Goal: Task Accomplishment & Management: Manage account settings

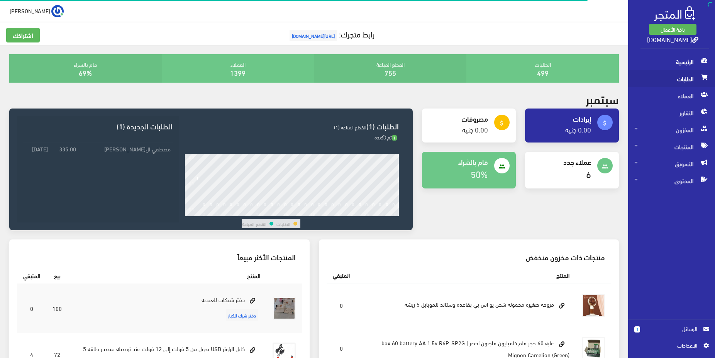
click at [681, 82] on span "الطلبات" at bounding box center [671, 78] width 74 height 17
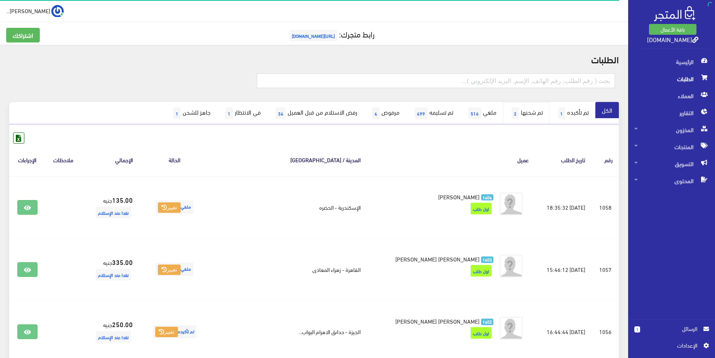
click at [523, 114] on link "تم شحنها 2" at bounding box center [526, 113] width 46 height 22
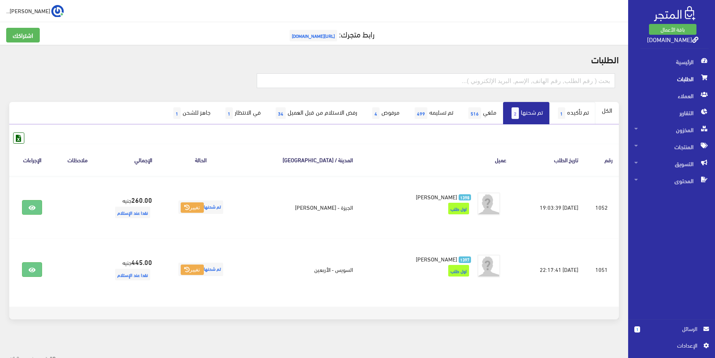
click at [581, 112] on link "تم تأكيده 1" at bounding box center [572, 113] width 46 height 22
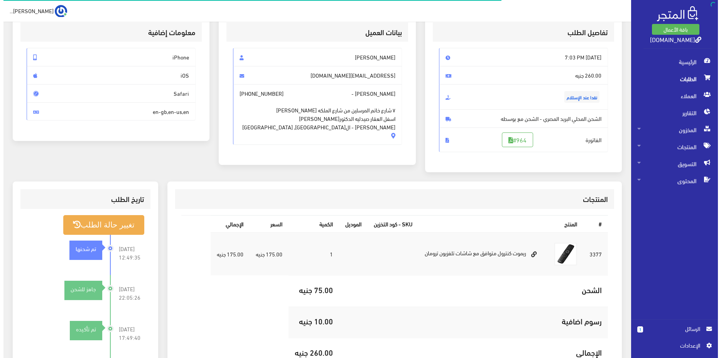
scroll to position [79, 0]
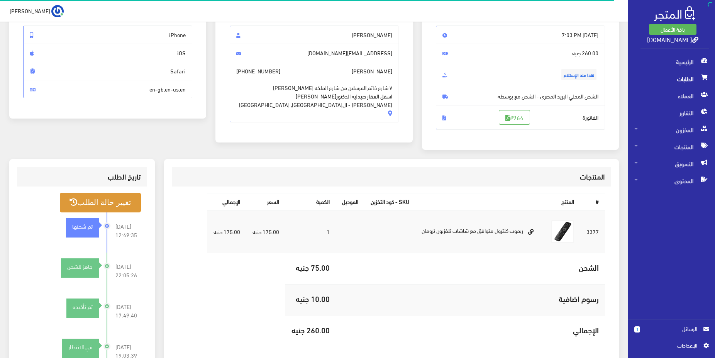
click at [118, 204] on button "تغيير حالة الطلب" at bounding box center [100, 203] width 81 height 20
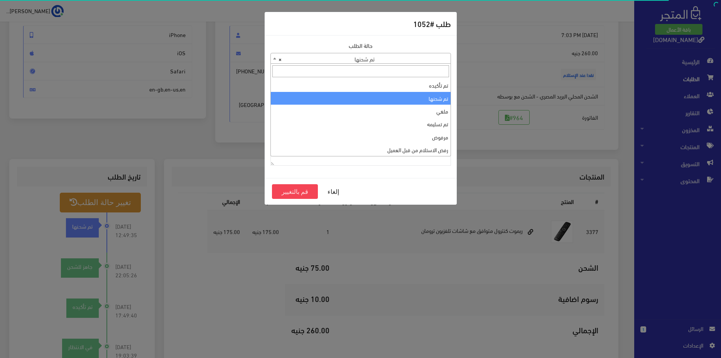
click at [396, 56] on span "× تم شحنها" at bounding box center [361, 58] width 180 height 11
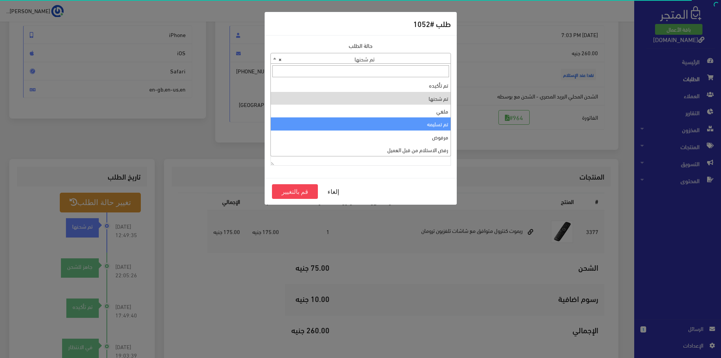
select select "4"
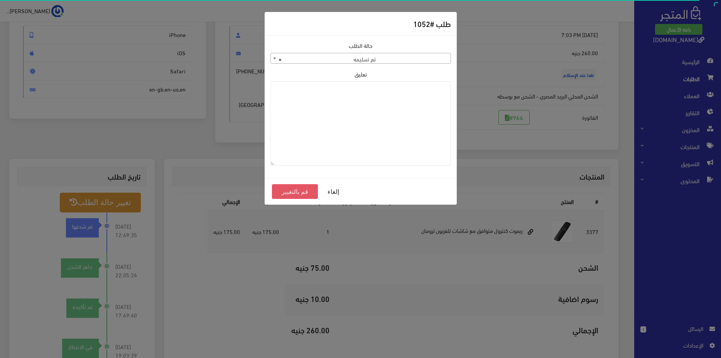
click at [295, 188] on button "قم بالتغيير" at bounding box center [295, 191] width 46 height 15
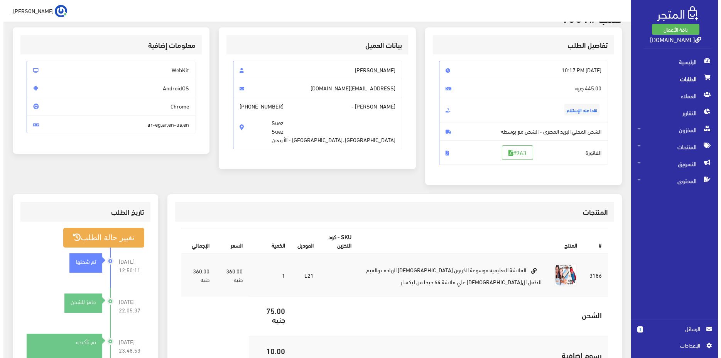
scroll to position [39, 0]
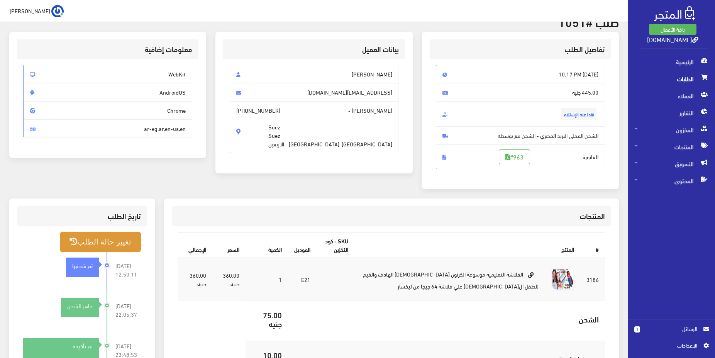
click at [111, 242] on button "تغيير حالة الطلب" at bounding box center [100, 242] width 81 height 20
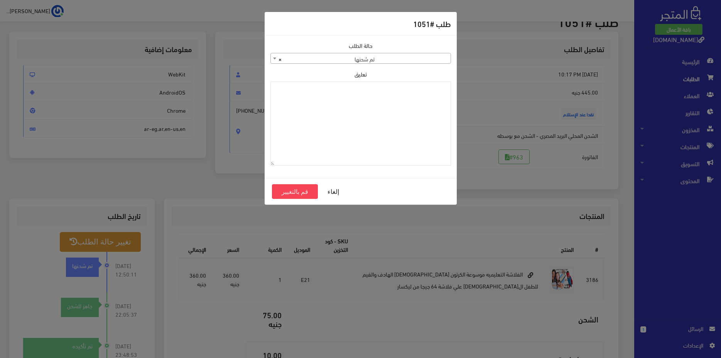
click at [389, 58] on span "× تم شحنها" at bounding box center [361, 58] width 180 height 11
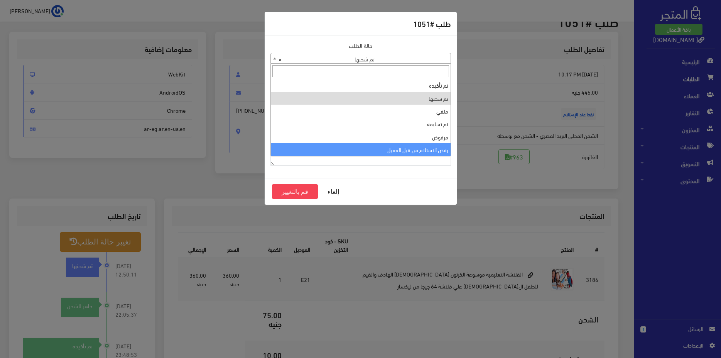
scroll to position [26, 0]
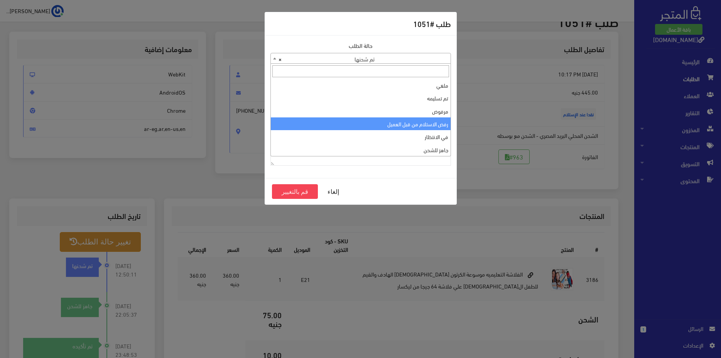
select select "7"
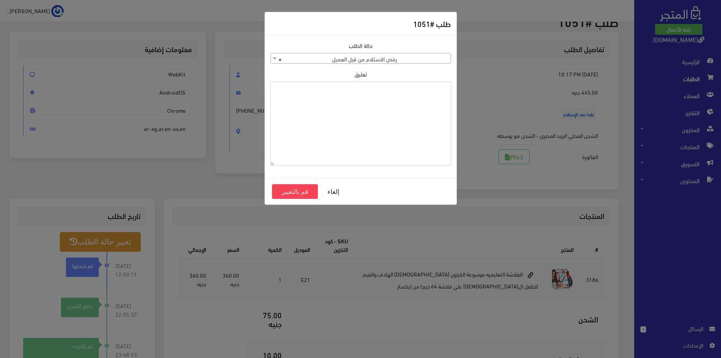
click at [384, 109] on textarea "تعليق" at bounding box center [361, 123] width 181 height 85
type textarea "ت"
click at [422, 96] on textarea "عدم تواج العميل بالعنوان لسفره المفاجئ" at bounding box center [361, 123] width 181 height 85
click at [422, 93] on textarea "عدم تواج العميل بالعنوان لسفره المفاجئ" at bounding box center [361, 123] width 181 height 85
click at [424, 92] on textarea "عدم تواج العميل بالعنوان لسفره المفاجئ" at bounding box center [361, 123] width 181 height 85
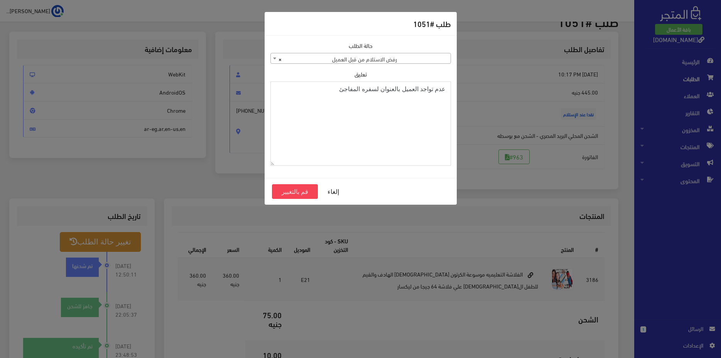
drag, startPoint x: 287, startPoint y: 95, endPoint x: 305, endPoint y: 90, distance: 18.9
click at [288, 95] on textarea "عدم تواجد العميل بالعنوان لسفره المفاجئ" at bounding box center [361, 123] width 181 height 85
type textarea "عدم تواجد العميل بالعنوان لسفره المفاجئ عودا حميدا بأذن الله"
click at [296, 196] on button "قم بالتغيير" at bounding box center [295, 191] width 46 height 15
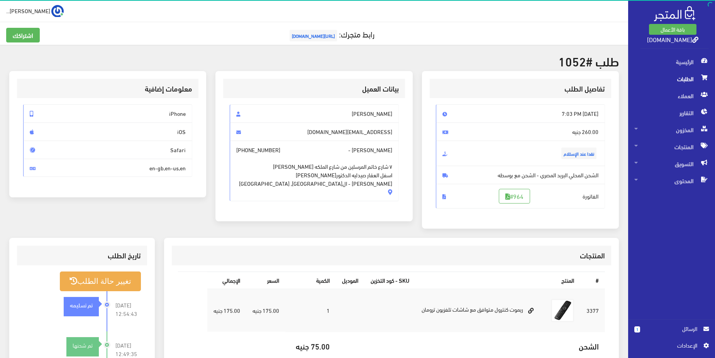
click at [684, 75] on span "الطلبات" at bounding box center [671, 78] width 74 height 17
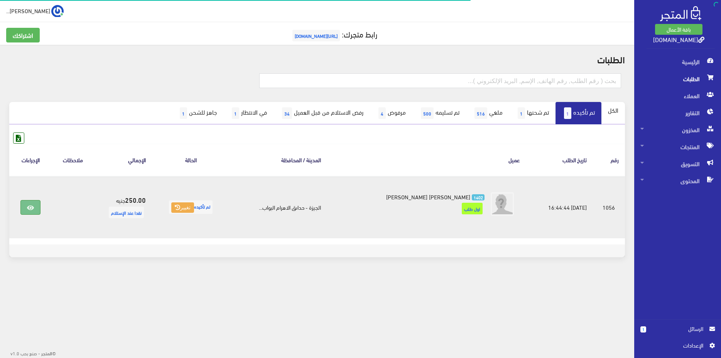
click at [33, 209] on icon at bounding box center [30, 208] width 7 height 6
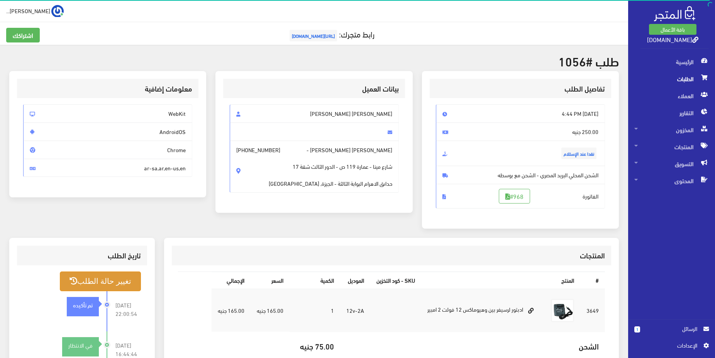
click at [123, 284] on button "تغيير حالة الطلب" at bounding box center [100, 281] width 81 height 20
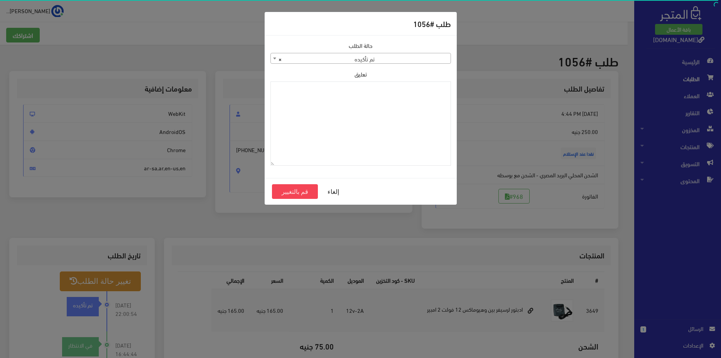
click at [440, 60] on span "× تم تأكيده" at bounding box center [361, 58] width 180 height 11
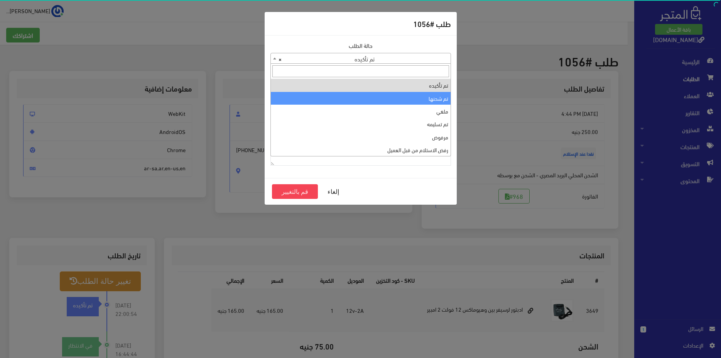
select select "2"
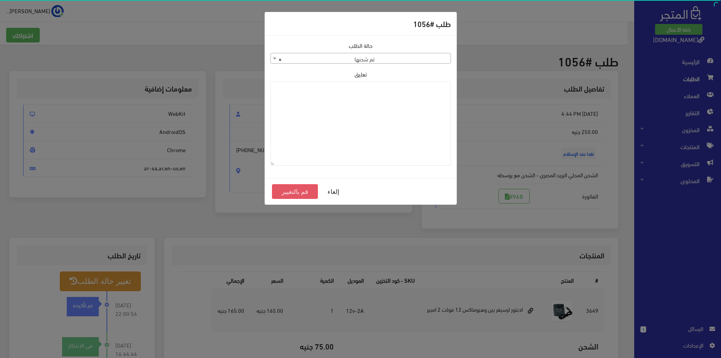
click at [303, 188] on button "قم بالتغيير" at bounding box center [295, 191] width 46 height 15
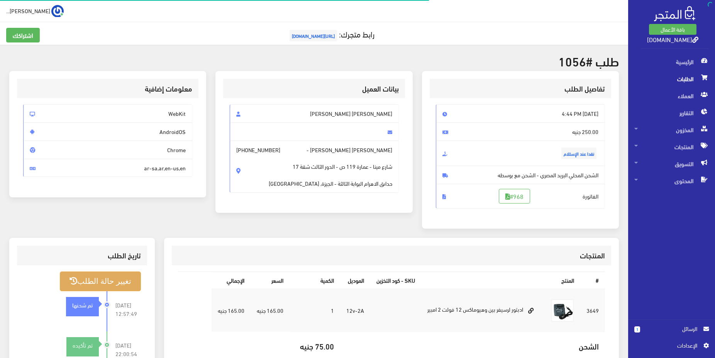
click at [125, 279] on button "تغيير حالة الطلب" at bounding box center [100, 281] width 81 height 20
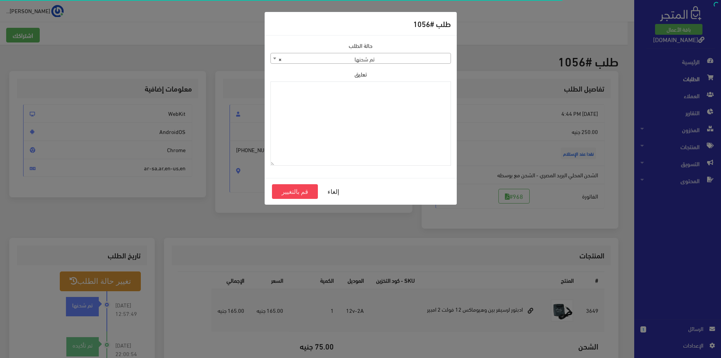
click at [406, 59] on span "× تم شحنها" at bounding box center [361, 58] width 180 height 11
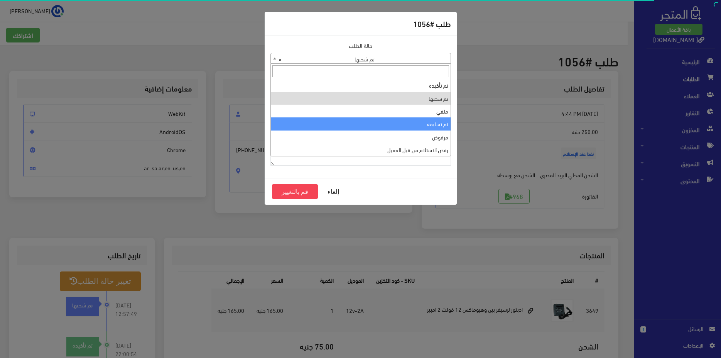
select select "4"
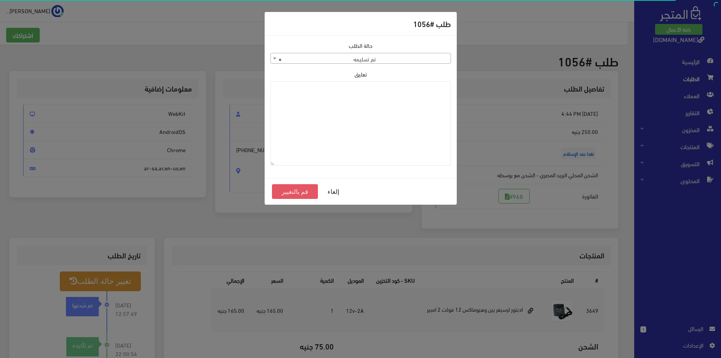
click at [291, 197] on button "قم بالتغيير" at bounding box center [295, 191] width 46 height 15
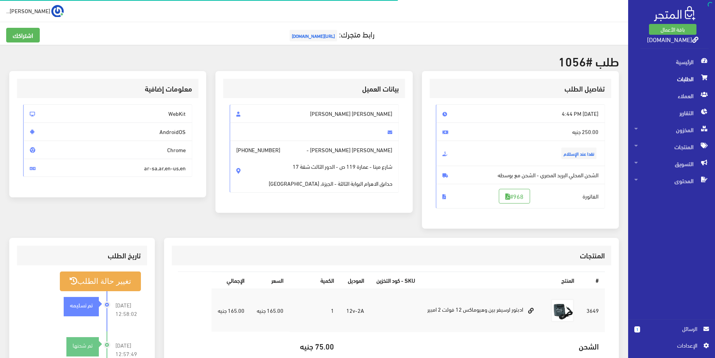
scroll to position [39, 0]
